Goal: Task Accomplishment & Management: Manage account settings

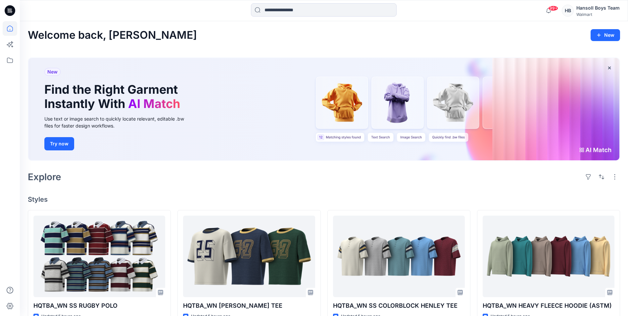
click at [289, 196] on h4 "Styles" at bounding box center [324, 199] width 592 height 8
click at [12, 27] on icon at bounding box center [10, 28] width 6 height 6
click at [12, 62] on icon at bounding box center [10, 60] width 15 height 15
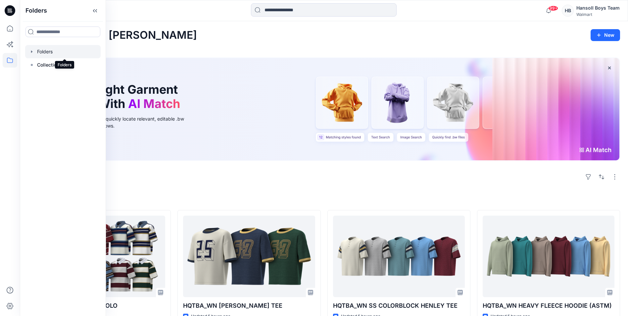
click at [50, 56] on div at bounding box center [62, 51] width 75 height 13
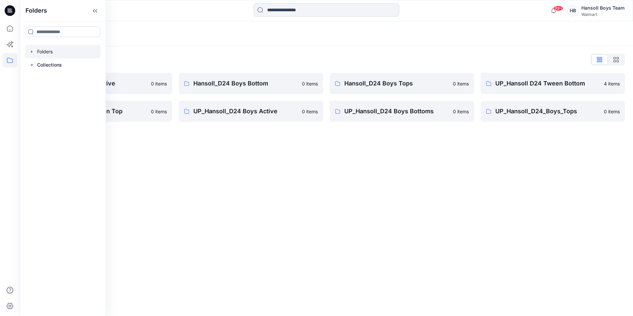
click at [318, 183] on div "Folders Folders List Hansoll_D24 Boys Active 0 items UP_Hansoll D24 Tween Top 0…" at bounding box center [326, 168] width 613 height 295
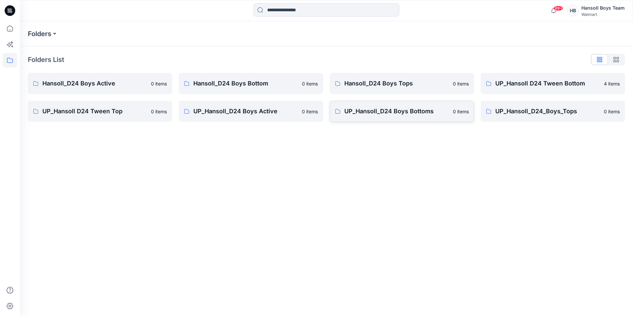
click at [409, 111] on p "UP_Hansoll_D24 Boys Bottoms" at bounding box center [396, 111] width 105 height 9
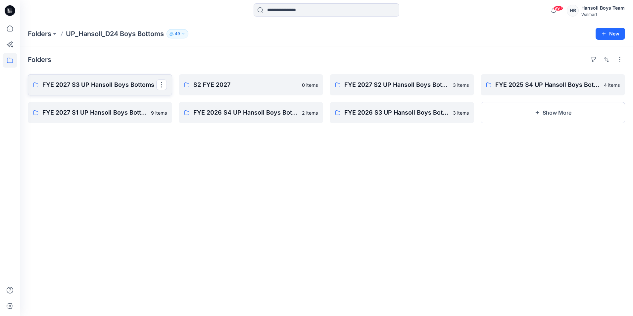
click at [108, 84] on p "FYE 2027 S3 UP Hansoll Boys Bottoms" at bounding box center [99, 84] width 114 height 9
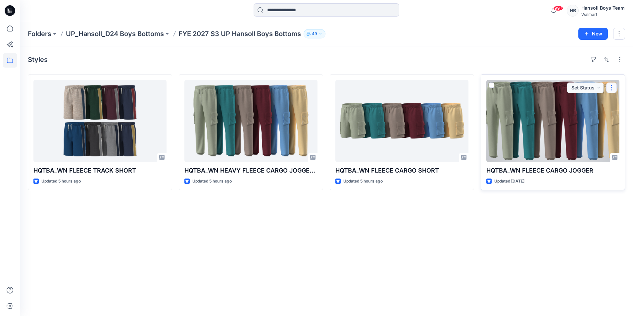
click at [611, 86] on button "button" at bounding box center [611, 87] width 11 height 11
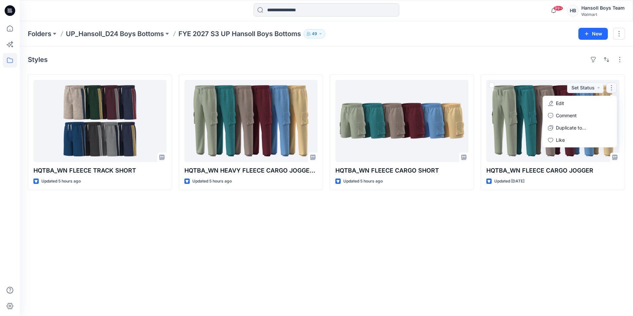
click at [529, 56] on div "Styles" at bounding box center [326, 59] width 597 height 11
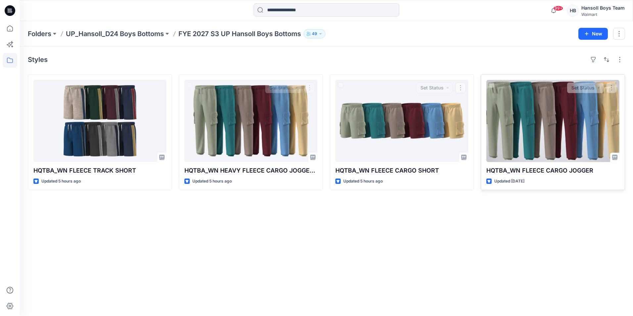
click at [551, 125] on div at bounding box center [552, 121] width 133 height 82
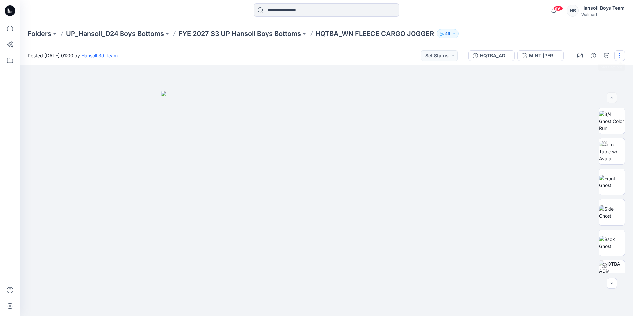
click at [621, 56] on button "button" at bounding box center [620, 55] width 11 height 11
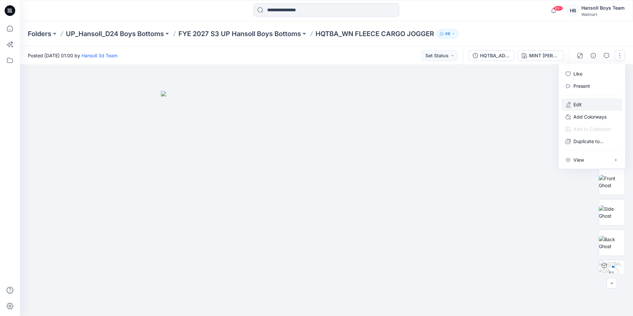
click at [600, 101] on button "Edit" at bounding box center [592, 104] width 61 height 12
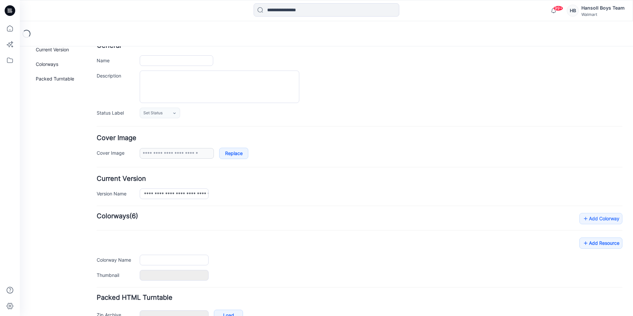
type input "**********"
type textarea "**********"
type input "**********"
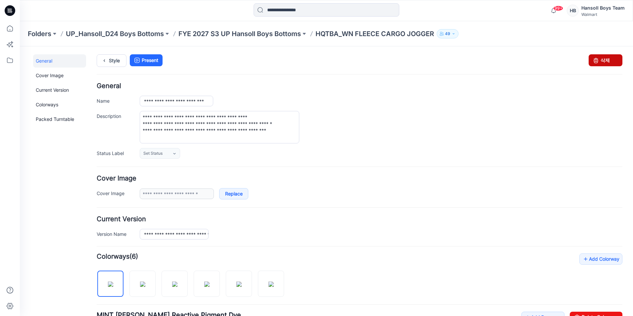
click at [608, 56] on link "삭제" at bounding box center [606, 60] width 34 height 12
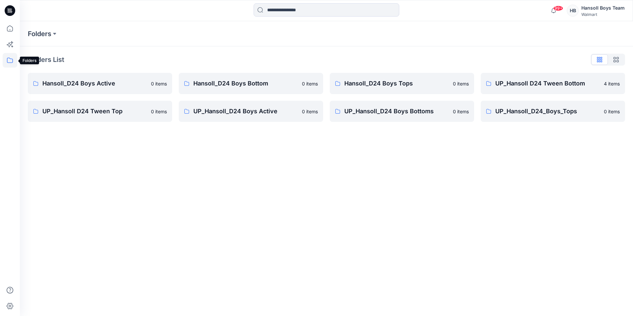
click at [10, 60] on icon at bounding box center [10, 60] width 15 height 15
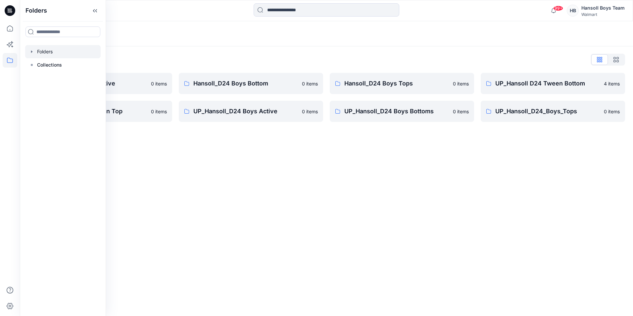
click at [321, 40] on div "Folders" at bounding box center [326, 33] width 613 height 25
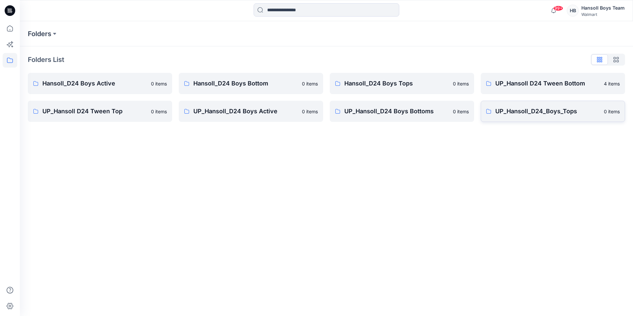
click at [561, 117] on link "UP_Hansoll_D24_Boys_Tops 0 items" at bounding box center [553, 111] width 144 height 21
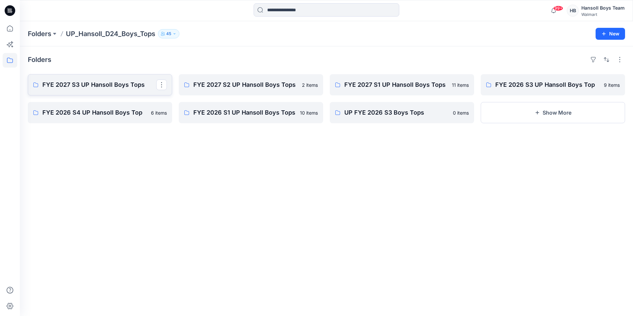
click at [119, 85] on p "FYE 2027 S3 UP Hansoll Boys Tops" at bounding box center [99, 84] width 114 height 9
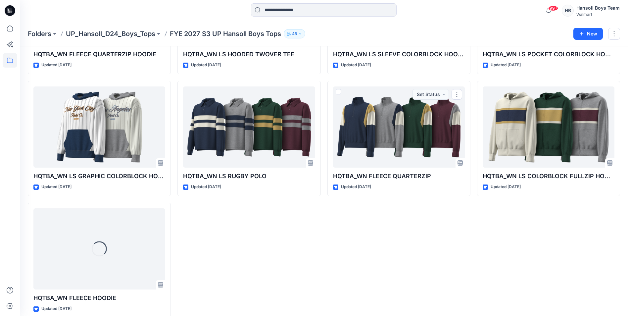
scroll to position [247, 0]
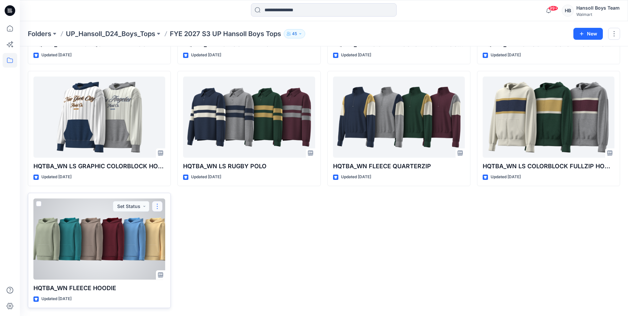
click at [157, 202] on button "button" at bounding box center [157, 206] width 11 height 11
click at [190, 222] on button "Edit" at bounding box center [189, 222] width 72 height 12
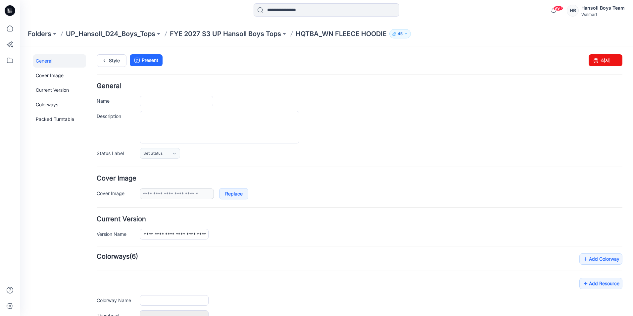
type input "**********"
type textarea "**********"
type input "**********"
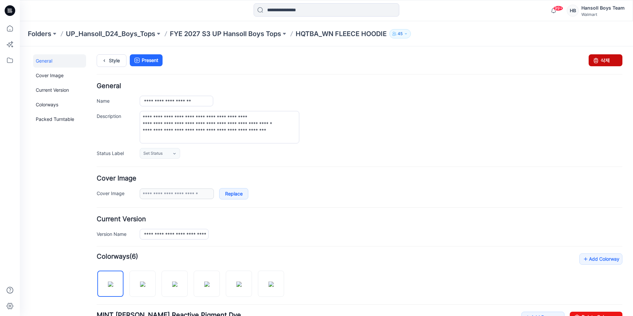
click at [606, 59] on link "삭제" at bounding box center [606, 60] width 34 height 12
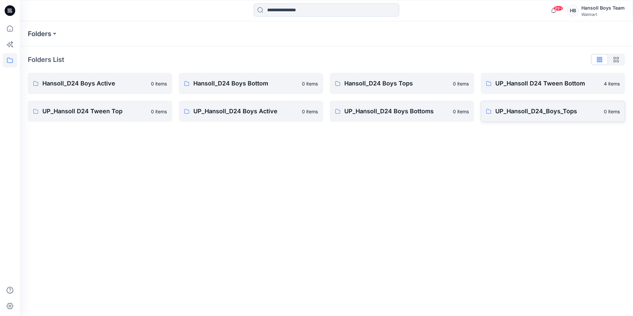
click at [524, 115] on p "UP_Hansoll_D24_Boys_Tops" at bounding box center [547, 111] width 105 height 9
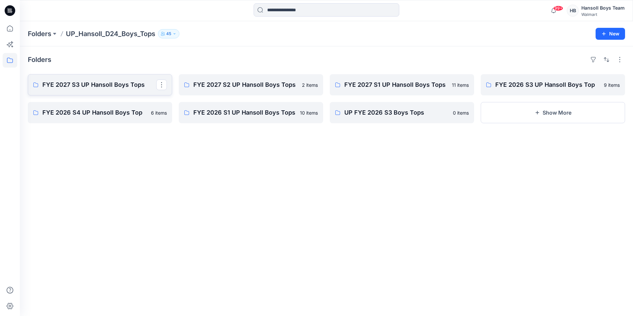
click at [111, 85] on p "FYE 2027 S3 UP Hansoll Boys Tops" at bounding box center [99, 84] width 114 height 9
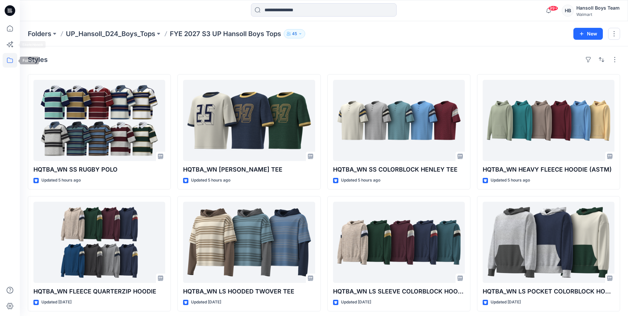
click at [8, 57] on icon at bounding box center [10, 60] width 15 height 15
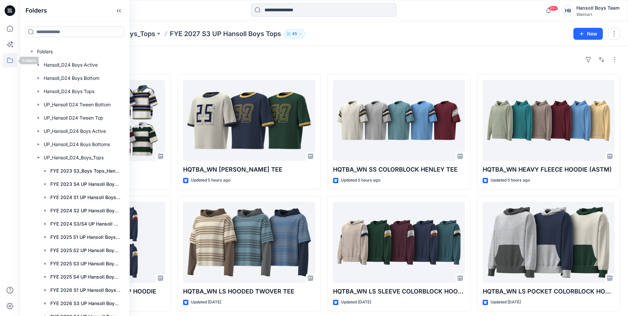
click at [10, 59] on icon at bounding box center [10, 60] width 15 height 15
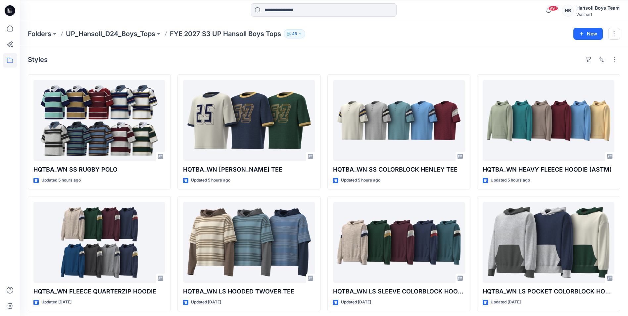
drag, startPoint x: 247, startPoint y: 64, endPoint x: 125, endPoint y: 47, distance: 122.6
click at [246, 64] on div "Styles" at bounding box center [324, 59] width 592 height 11
click at [27, 28] on div "Folders UP_Hansoll_D24_Boys_Tops FYE 2027 S3 UP Hansoll Boys Tops 45 New" at bounding box center [324, 33] width 608 height 25
click at [43, 37] on p "Folders" at bounding box center [40, 33] width 24 height 9
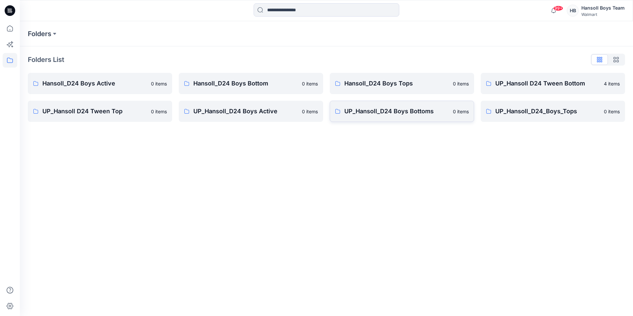
click at [406, 118] on link "UP_Hansoll_D24 Boys Bottoms 0 items" at bounding box center [402, 111] width 144 height 21
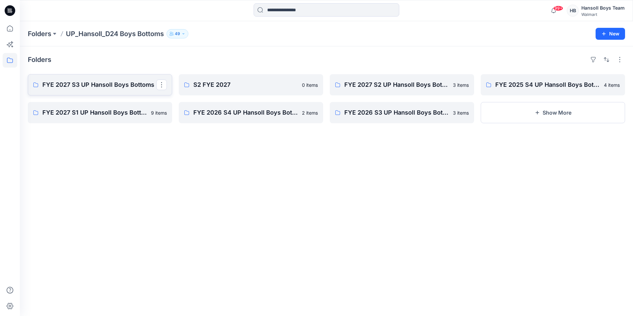
click at [113, 82] on p "FYE 2027 S3 UP Hansoll Boys Bottoms" at bounding box center [99, 84] width 114 height 9
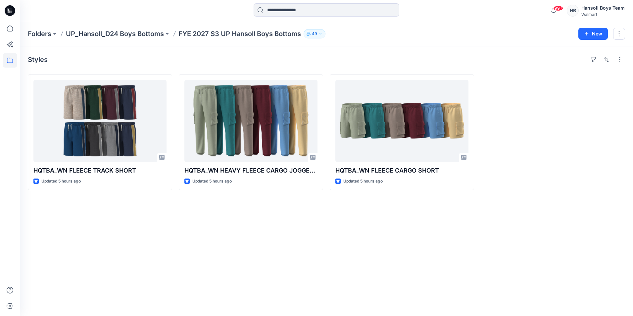
click at [507, 141] on div at bounding box center [553, 132] width 144 height 116
click at [580, 149] on div at bounding box center [553, 132] width 144 height 116
click at [238, 242] on div "Styles HQTBA_WN FLEECE TRACK SHORT Updated 5 hours ago HQTBA_WN HEAVY FLEECE CA…" at bounding box center [326, 181] width 613 height 270
click at [10, 25] on icon at bounding box center [10, 28] width 15 height 15
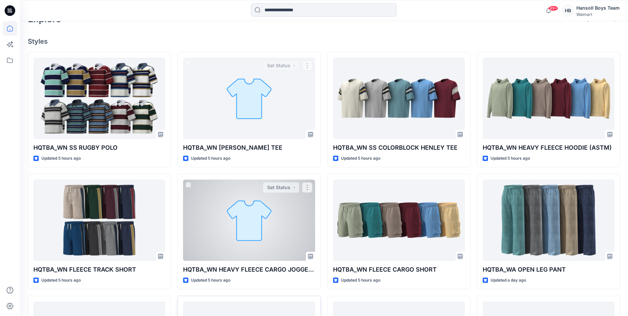
scroll to position [265, 0]
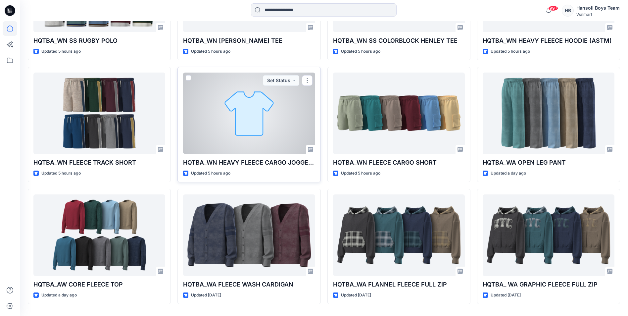
click at [242, 131] on div at bounding box center [249, 113] width 132 height 81
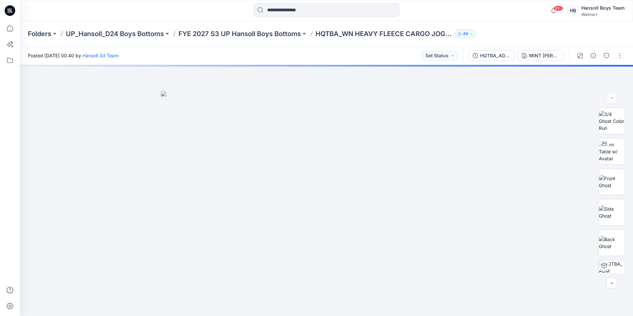
click at [543, 30] on div "Folders UP_Hansoll_D24 Boys Bottoms FYE 2027 S3 UP Hansoll Boys Bottoms HQTBA_W…" at bounding box center [301, 33] width 546 height 9
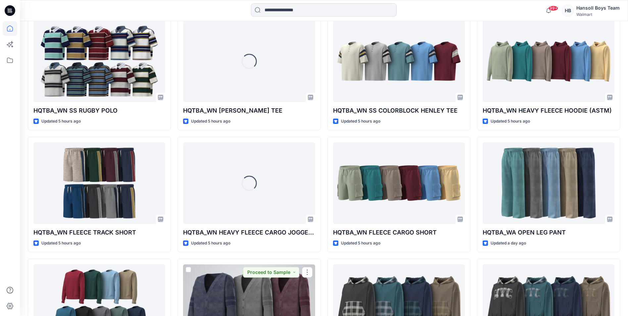
scroll to position [132, 0]
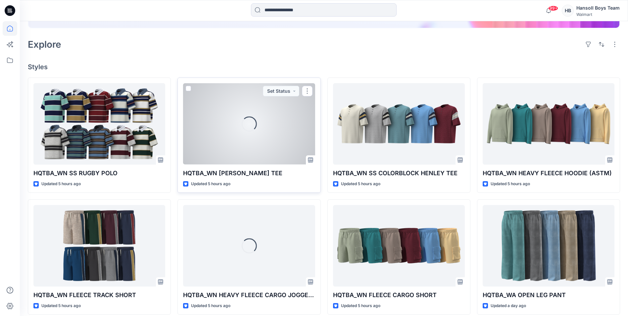
click at [271, 136] on div "Loading..." at bounding box center [249, 123] width 132 height 81
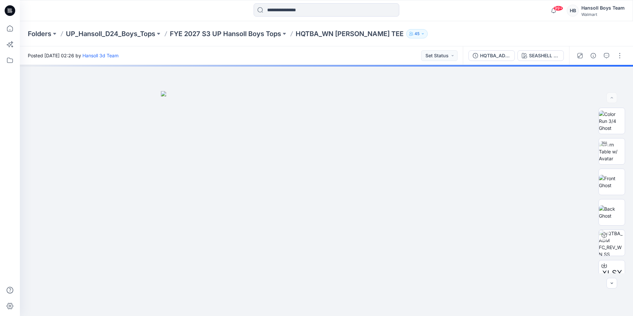
click at [493, 32] on div "Folders UP_Hansoll_D24_Boys_Tops FYE 2027 S3 UP Hansoll Boys Tops HQTBA_WN SS R…" at bounding box center [301, 33] width 546 height 9
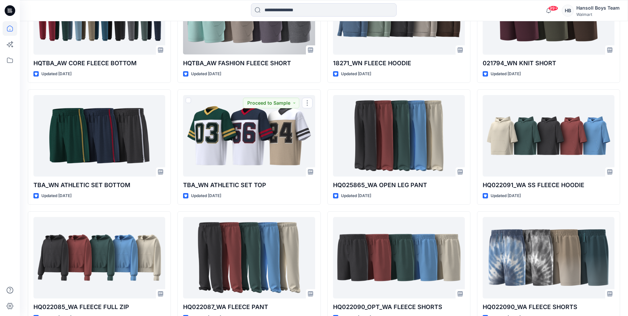
scroll to position [985, 0]
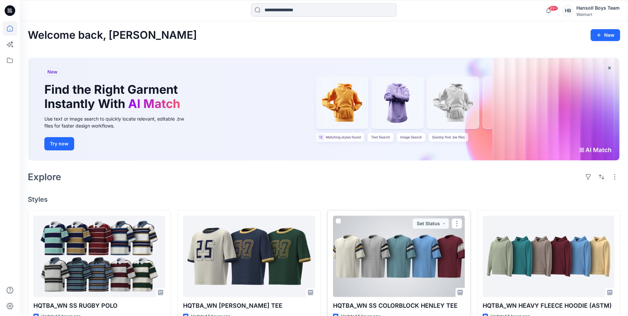
scroll to position [132, 0]
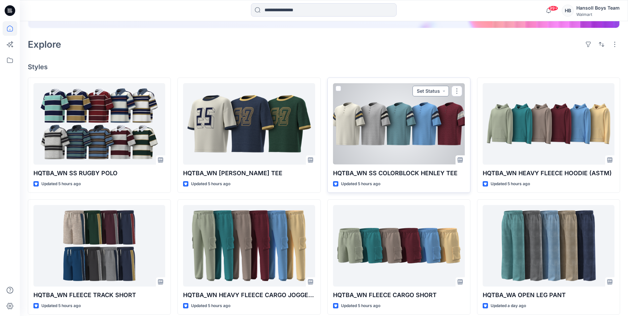
click at [441, 89] on button "Set Status" at bounding box center [431, 91] width 36 height 11
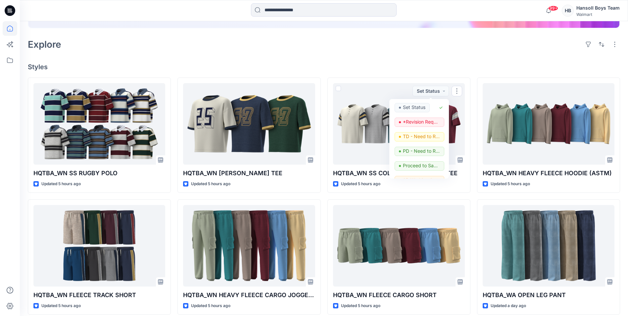
click at [441, 69] on h4 "Styles" at bounding box center [324, 67] width 592 height 8
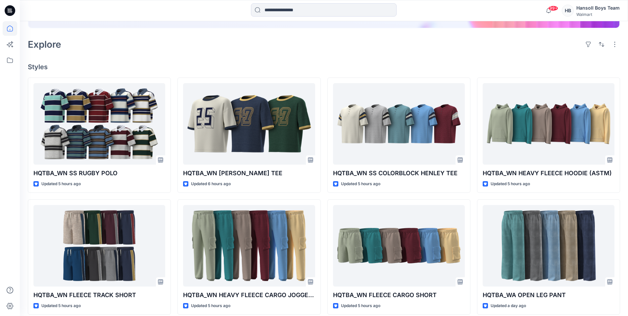
click at [184, 57] on div "Welcome back, [PERSON_NAME] New New Find the Right Garment Instantly With AI Ma…" at bounding box center [324, 178] width 608 height 579
